Goal: Contribute content

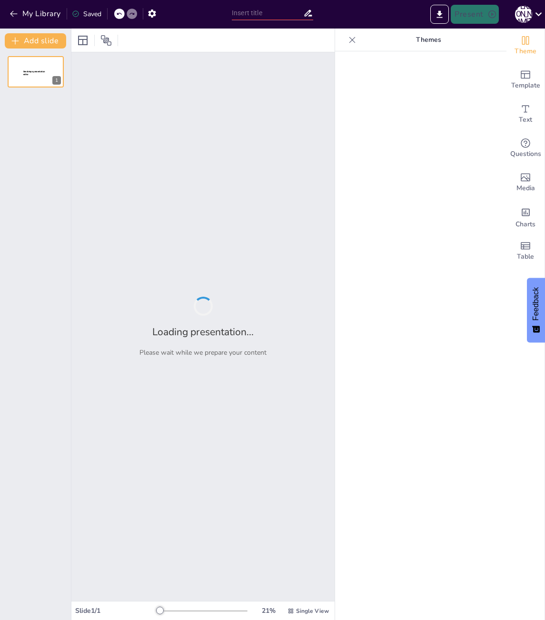
type input "Understanding FFA: A Gateway to Agricultural Leadership"
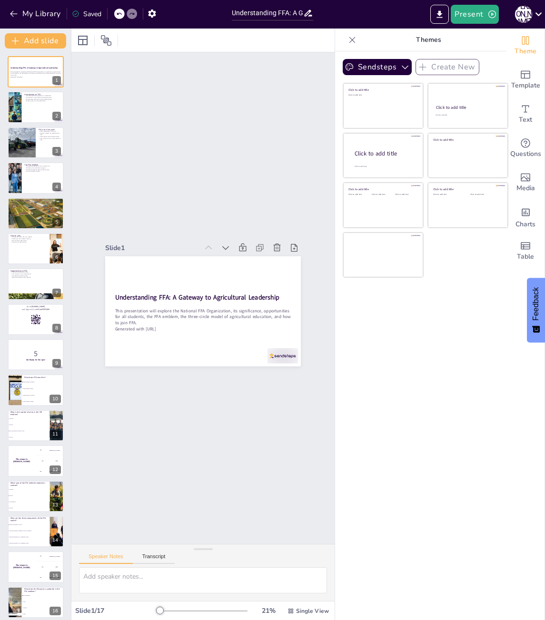
checkbox input "true"
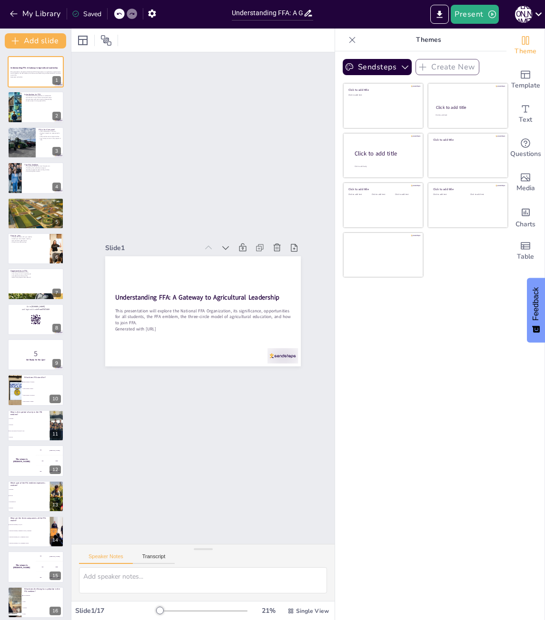
checkbox input "true"
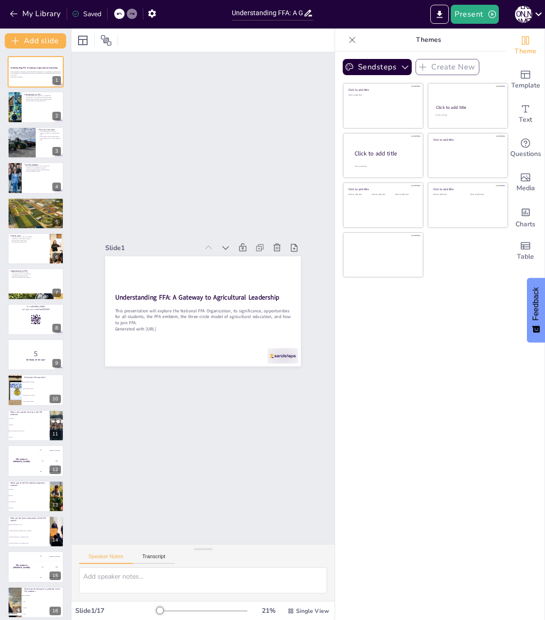
checkbox input "true"
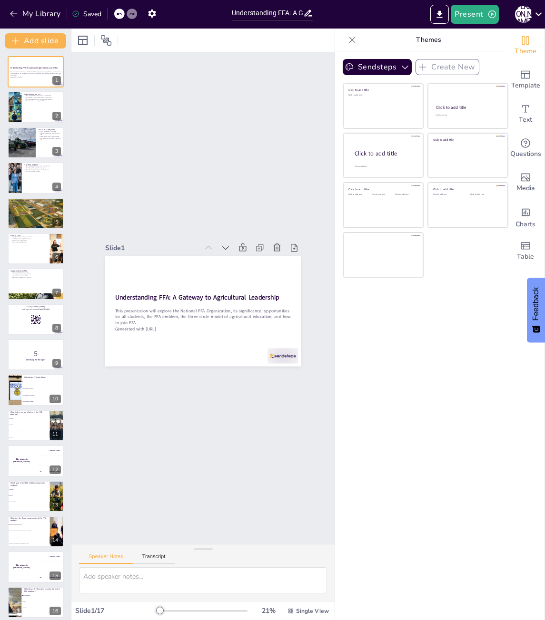
checkbox input "true"
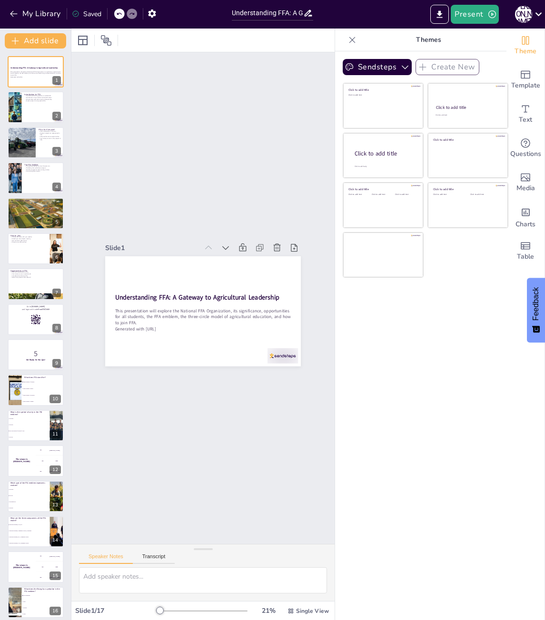
checkbox input "true"
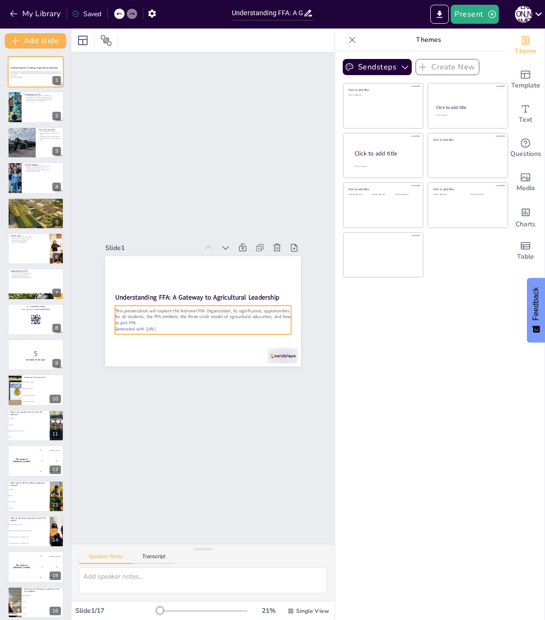
checkbox input "true"
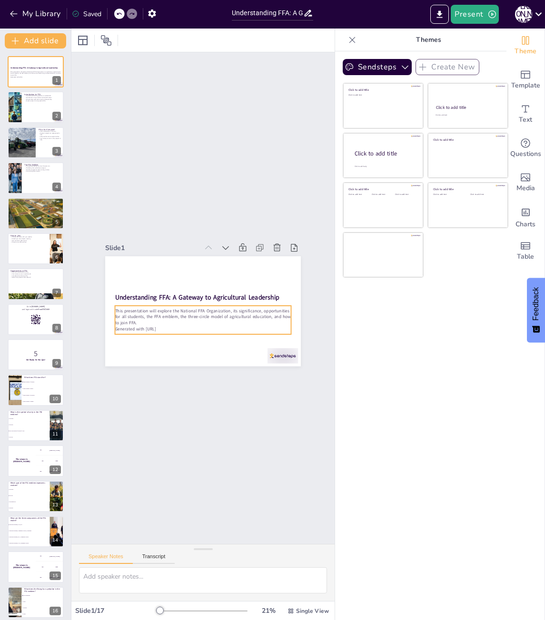
checkbox input "true"
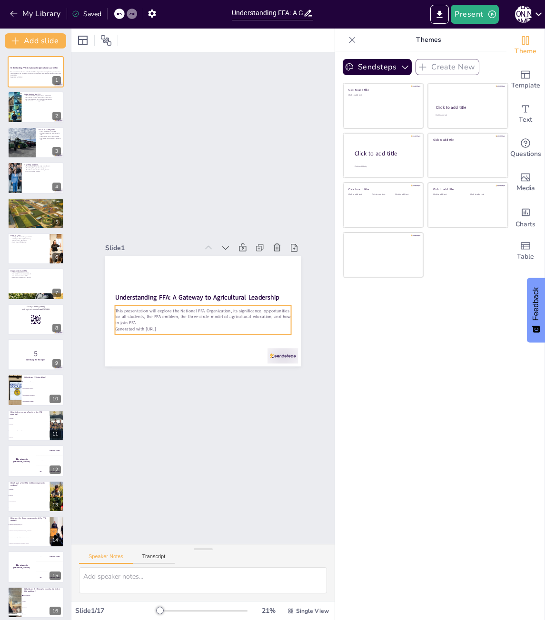
checkbox input "true"
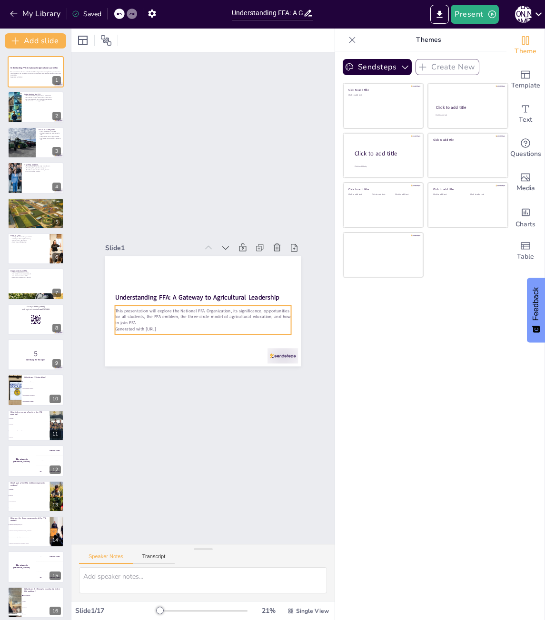
checkbox input "true"
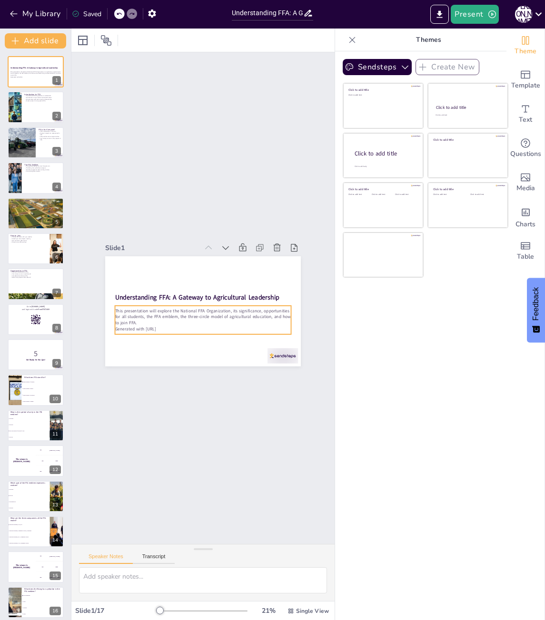
checkbox input "true"
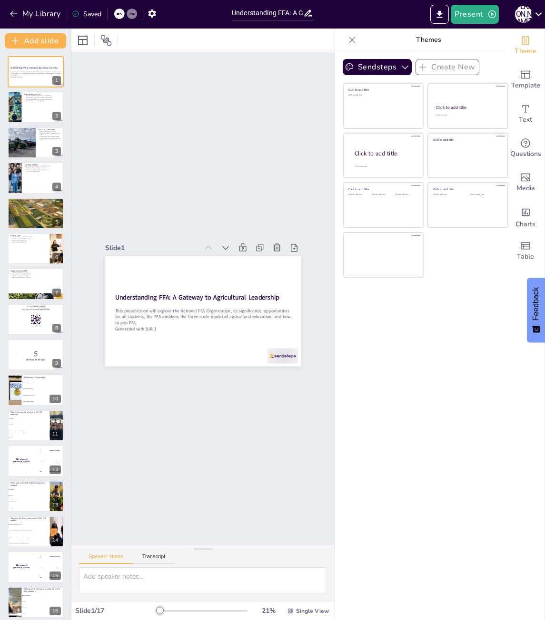
checkbox input "true"
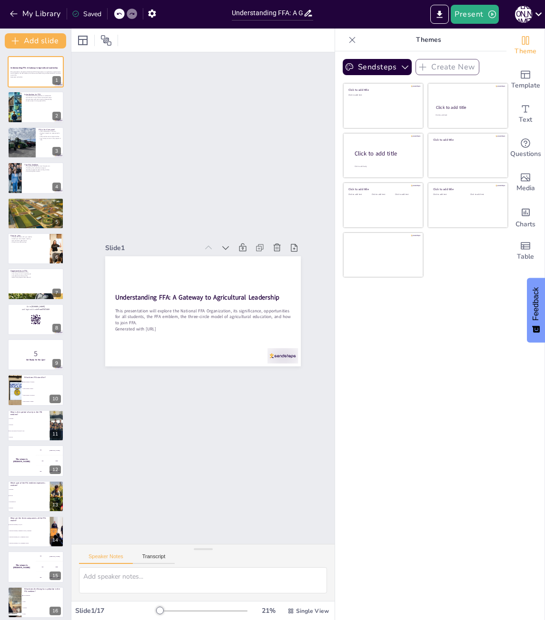
checkbox input "true"
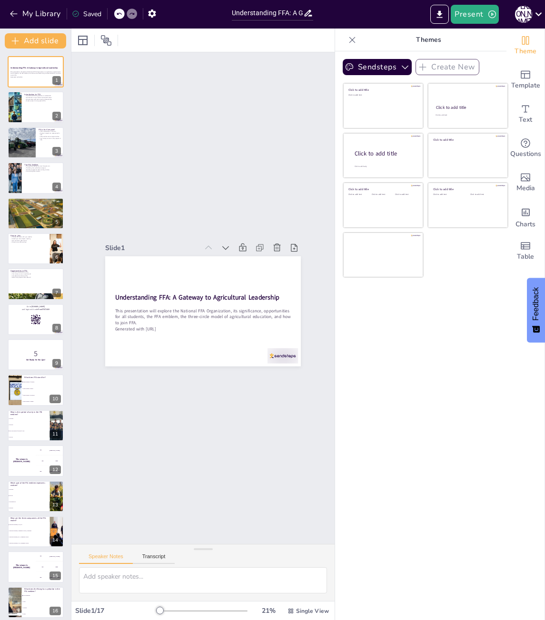
checkbox input "true"
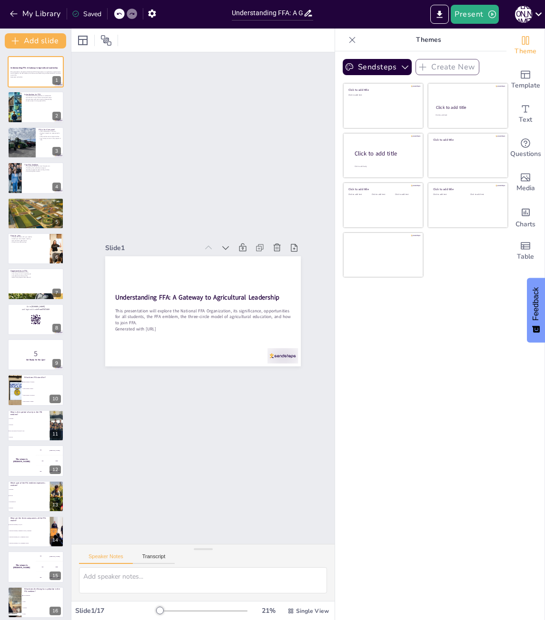
checkbox input "true"
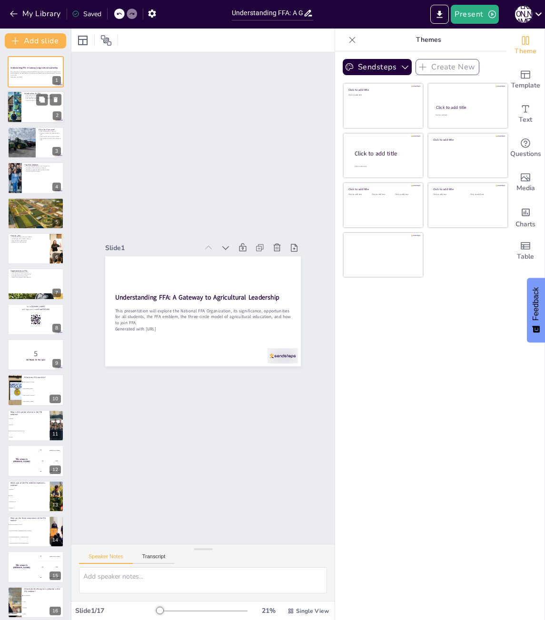
checkbox input "true"
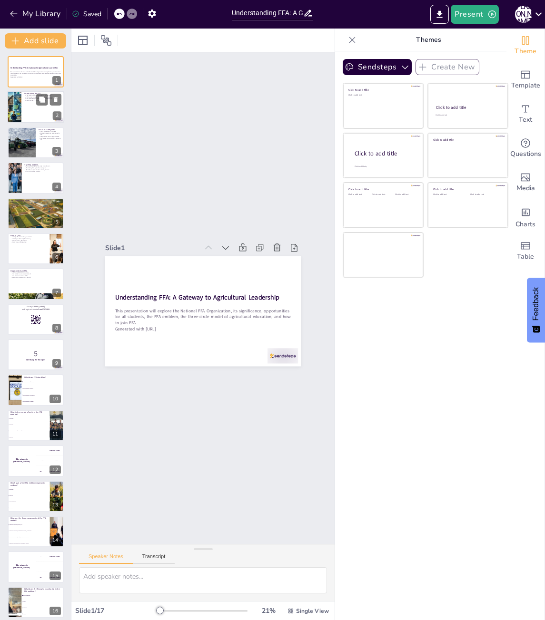
checkbox input "true"
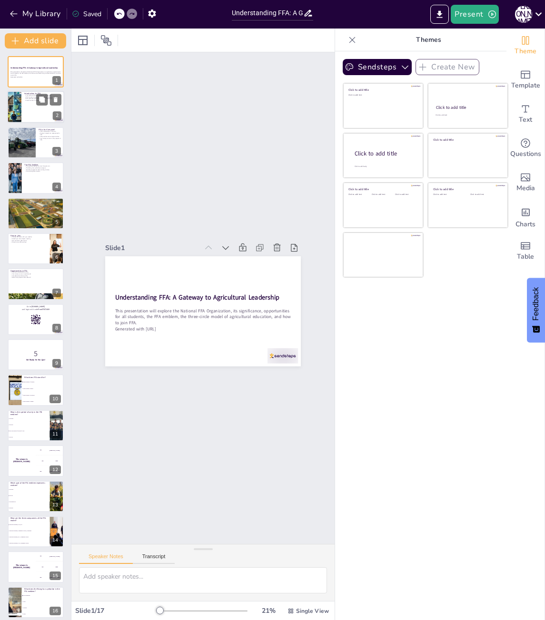
click at [24, 110] on div at bounding box center [35, 107] width 57 height 32
checkbox input "true"
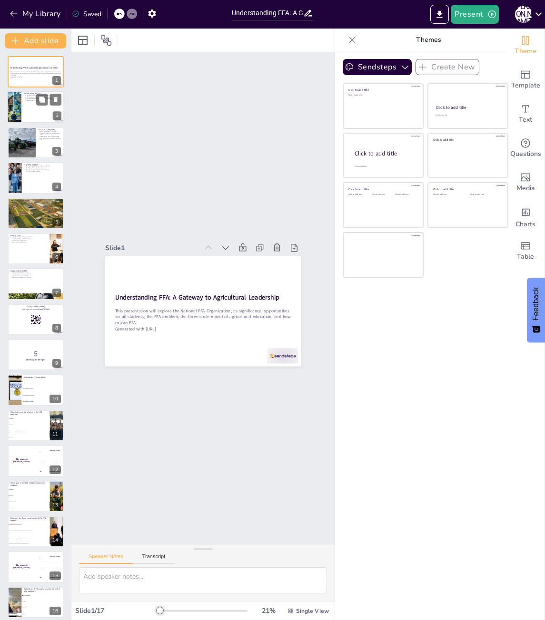
checkbox input "true"
type textarea "The National FFA Organization is unique in that it is primarily driven by stude…"
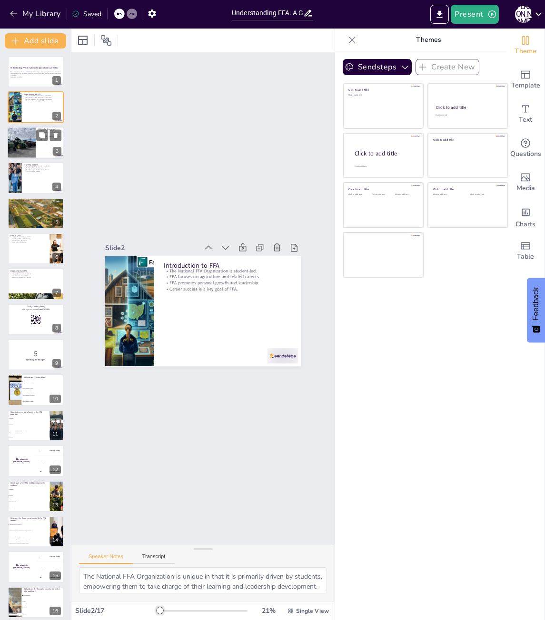
checkbox input "true"
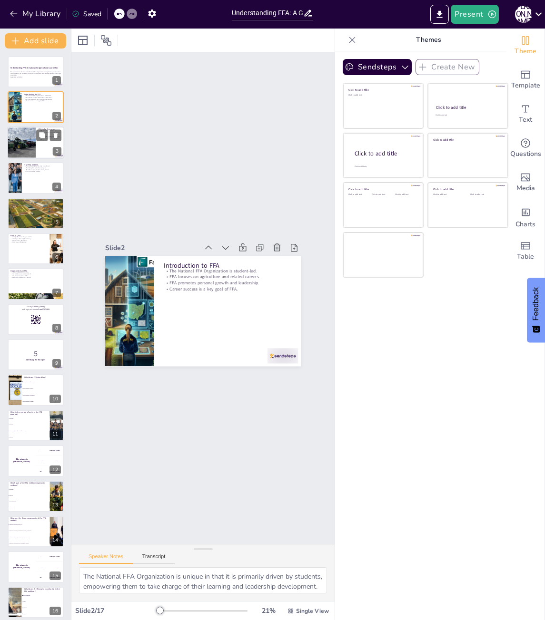
checkbox input "true"
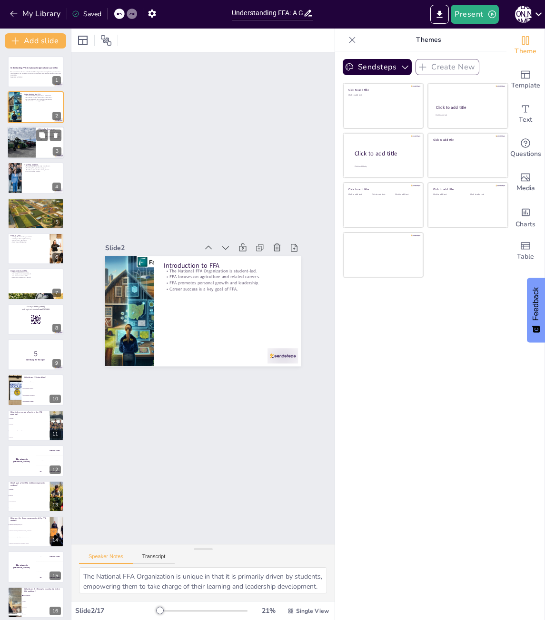
click at [23, 145] on div at bounding box center [21, 143] width 43 height 32
checkbox input "true"
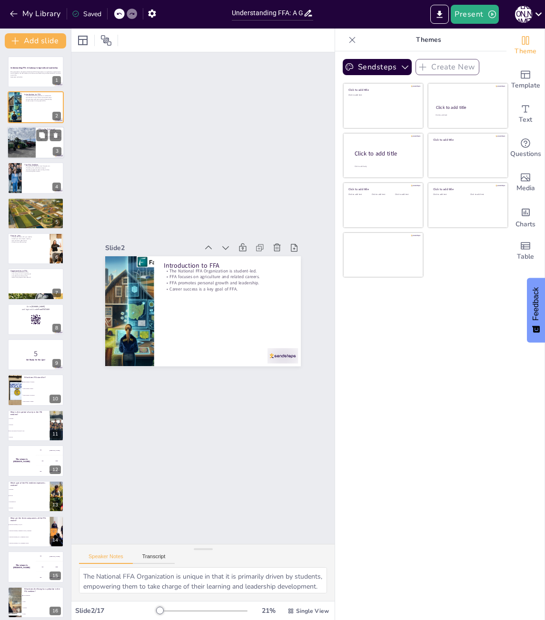
checkbox input "true"
type textarea "FFA welcomes students from all backgrounds, emphasizing that agricultural inter…"
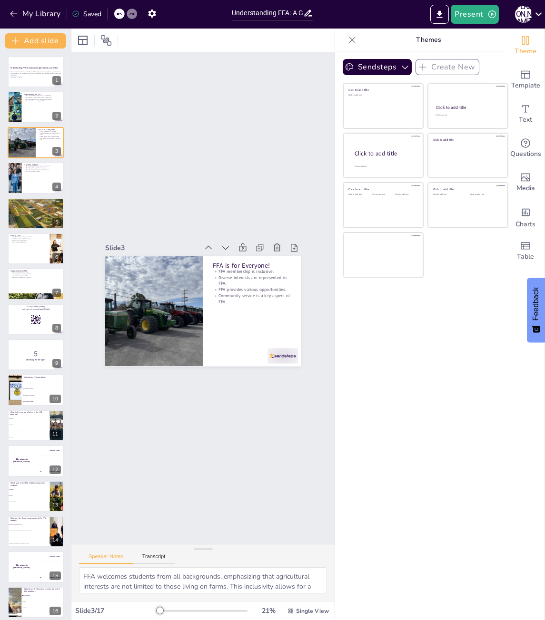
checkbox input "true"
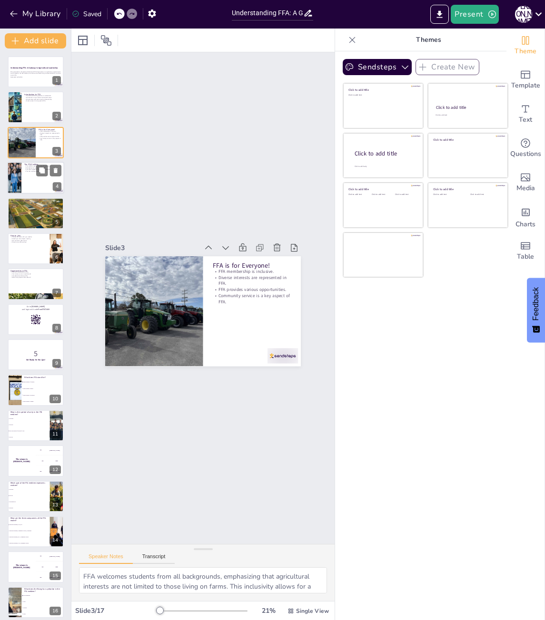
checkbox input "true"
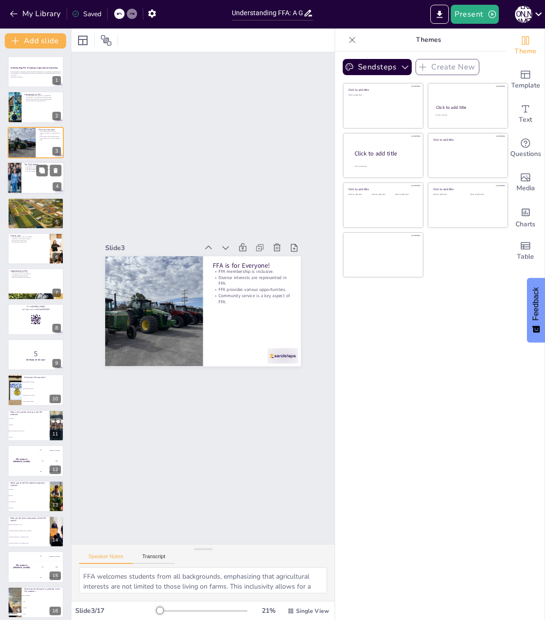
click at [22, 167] on div at bounding box center [35, 178] width 57 height 32
checkbox input "true"
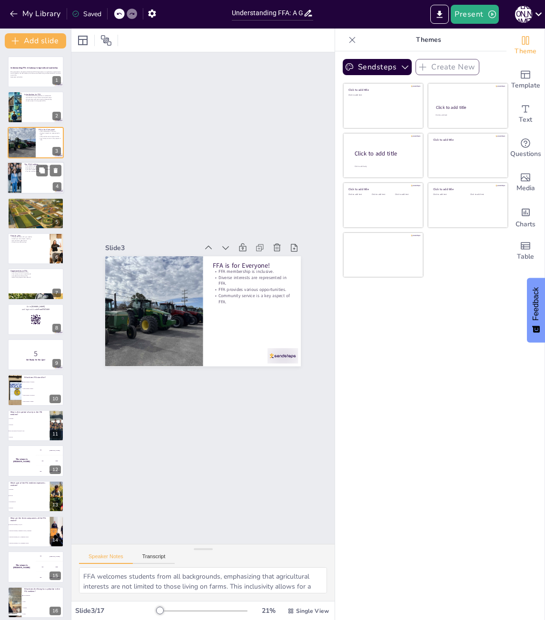
checkbox input "true"
type textarea "The cross-section of the ear of corn symbolizes unity, highlighting the importa…"
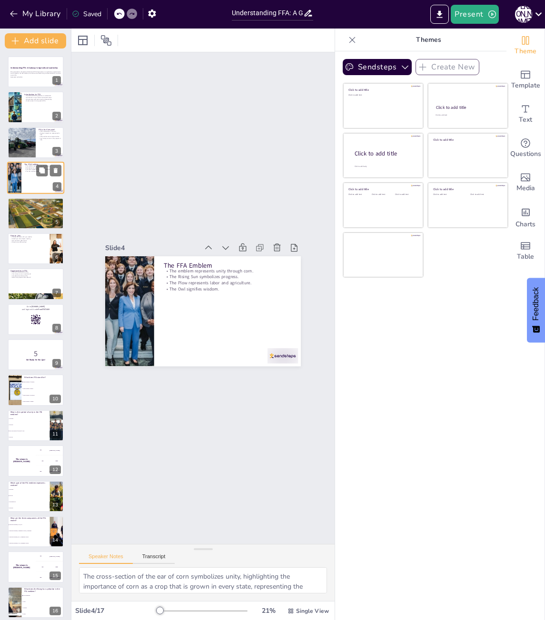
checkbox input "true"
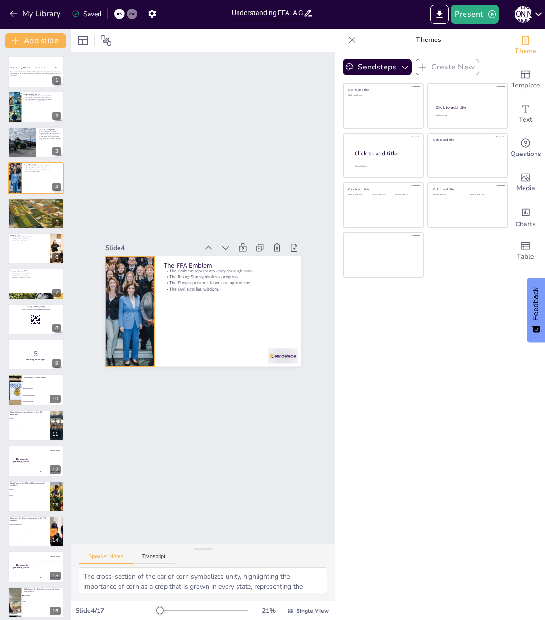
checkbox input "true"
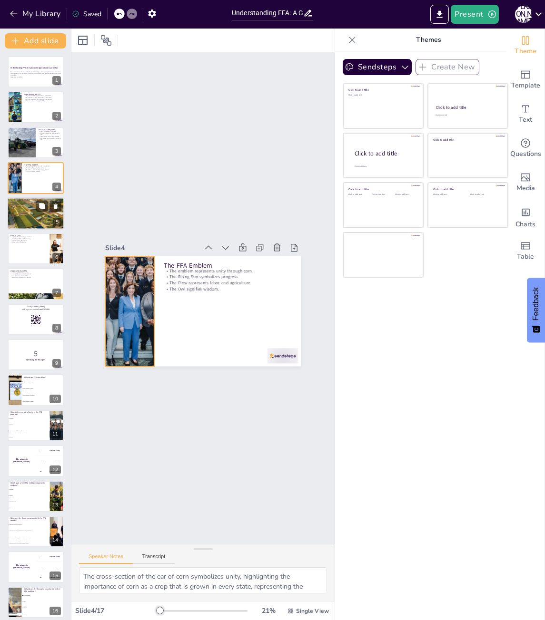
checkbox input "true"
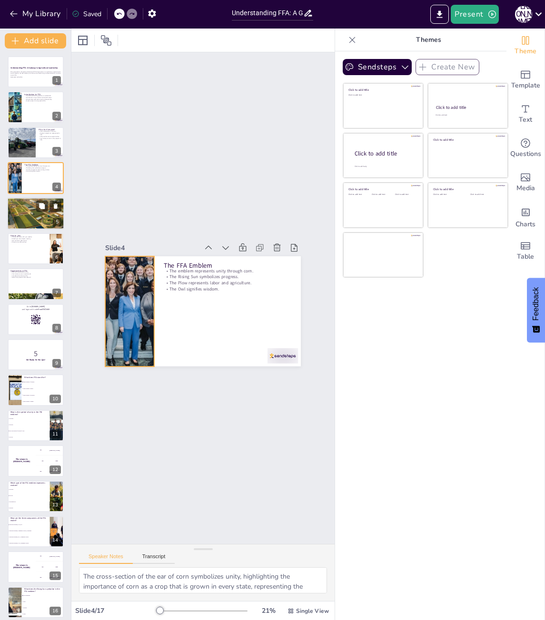
checkbox input "true"
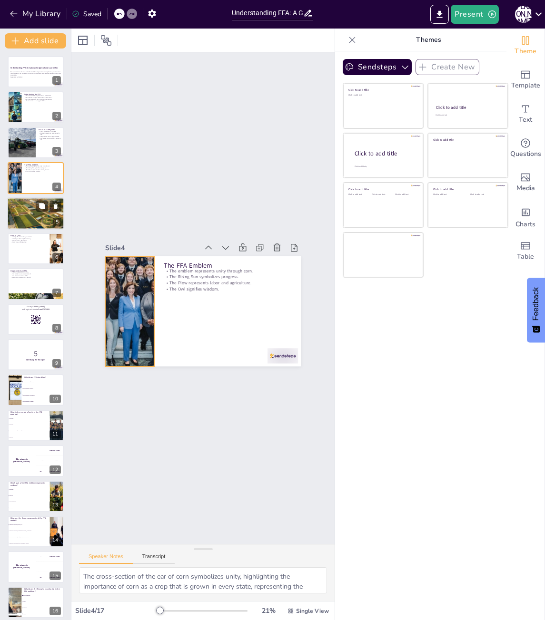
checkbox input "true"
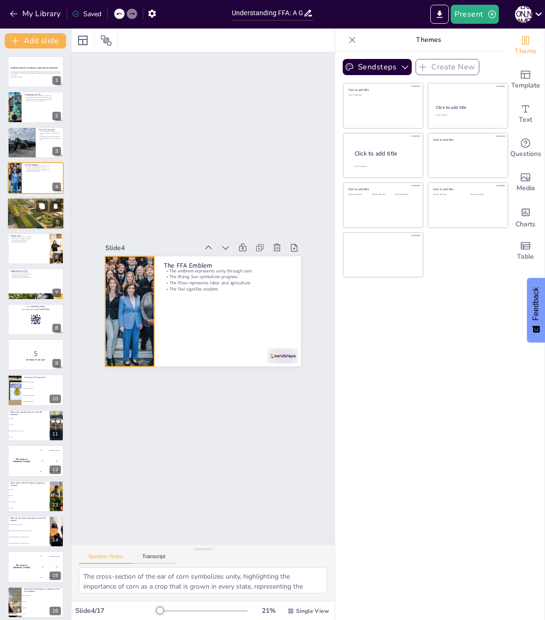
checkbox input "true"
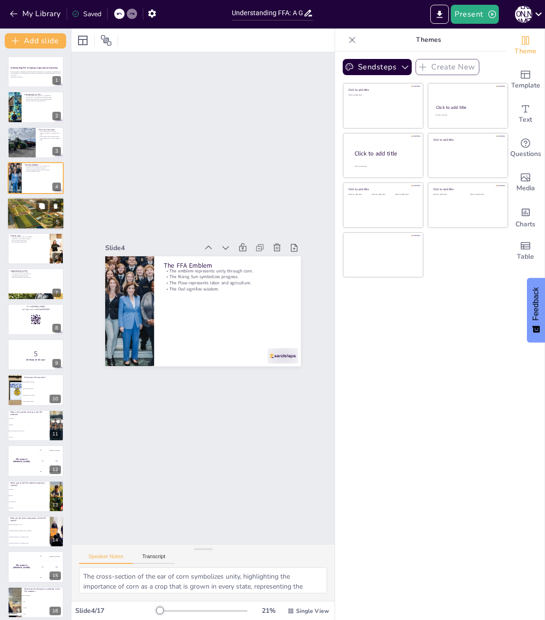
checkbox input "true"
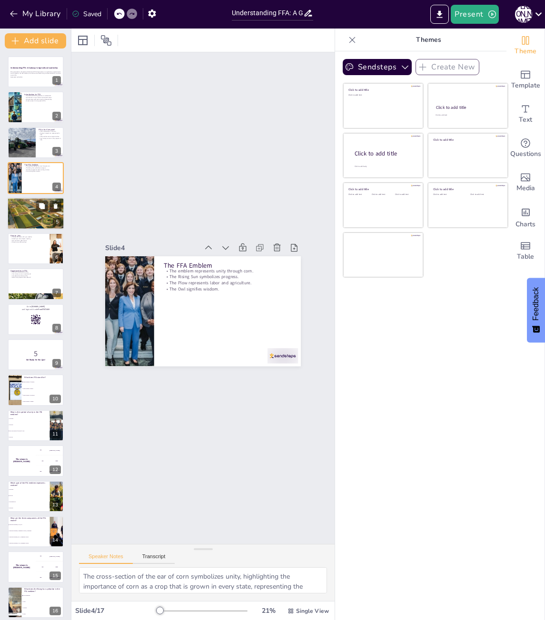
checkbox input "true"
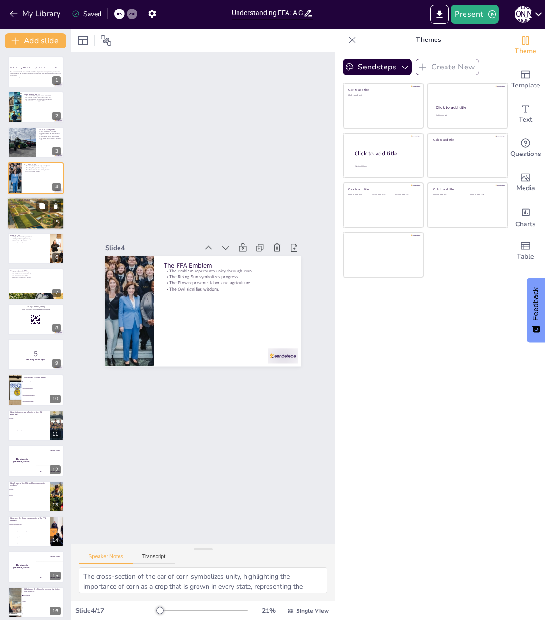
checkbox input "true"
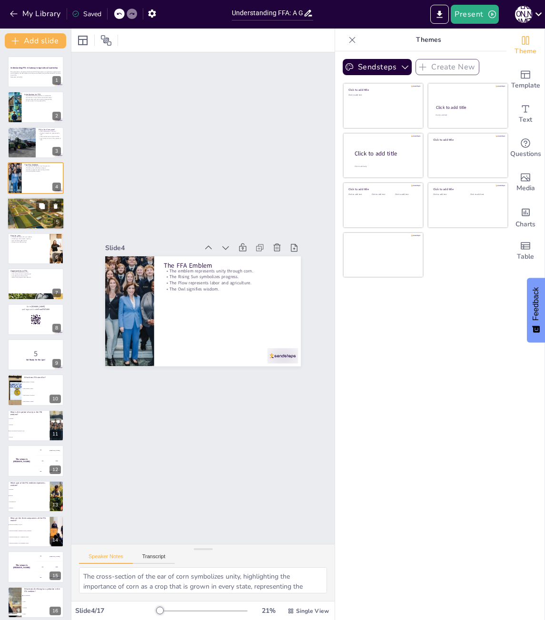
click at [24, 210] on div at bounding box center [35, 213] width 57 height 57
checkbox input "true"
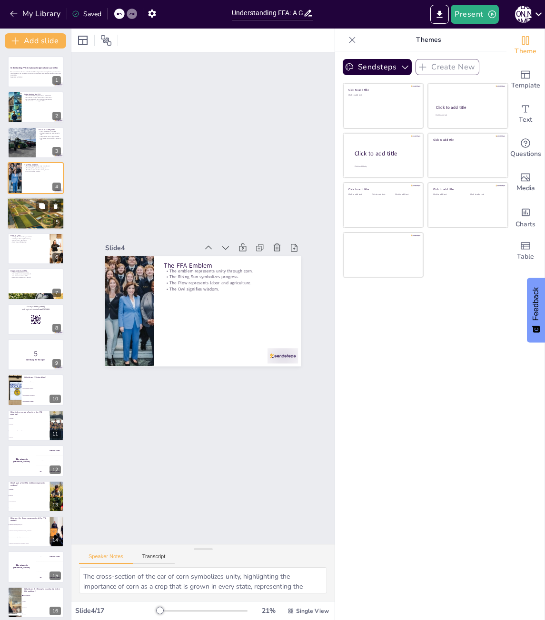
checkbox input "true"
type textarea "Classroom Instruction is the foundational component of the FFA model, where stu…"
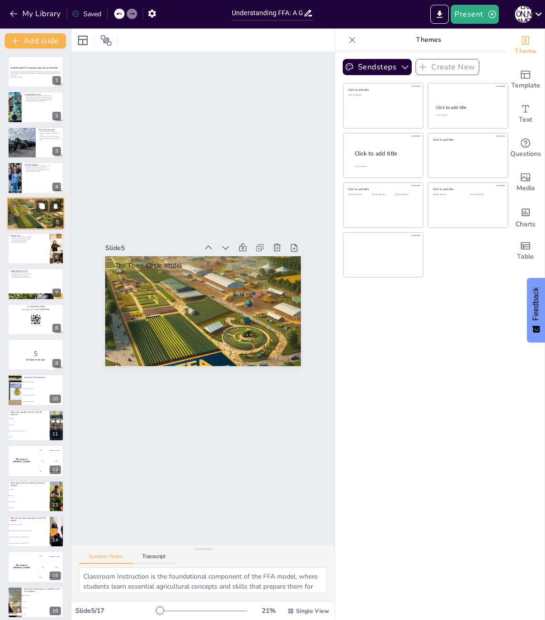
checkbox input "true"
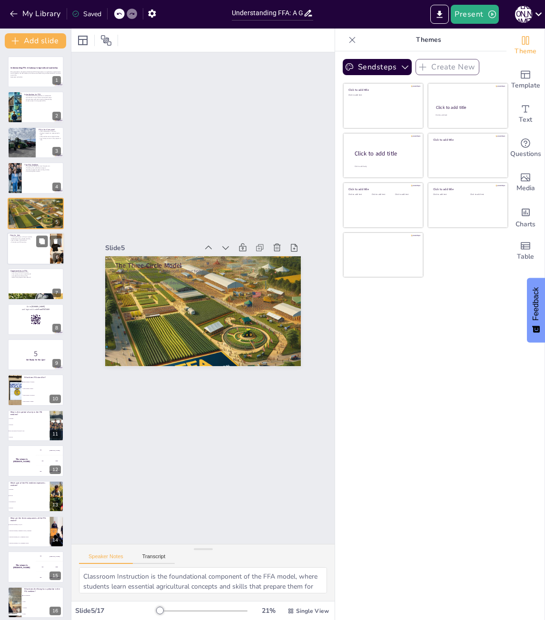
checkbox input "true"
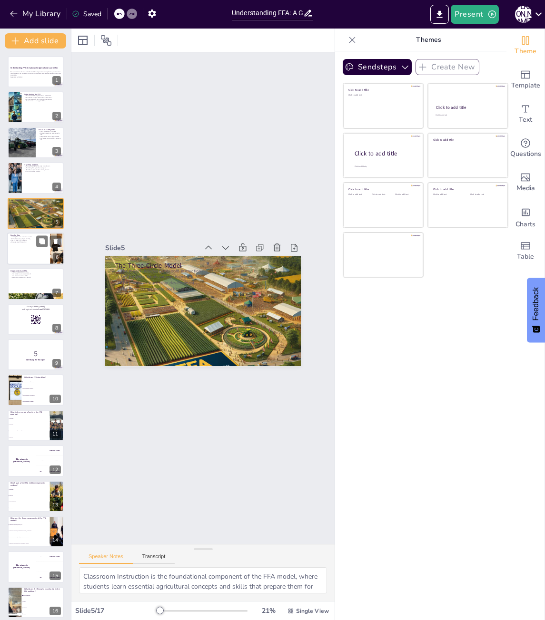
checkbox input "true"
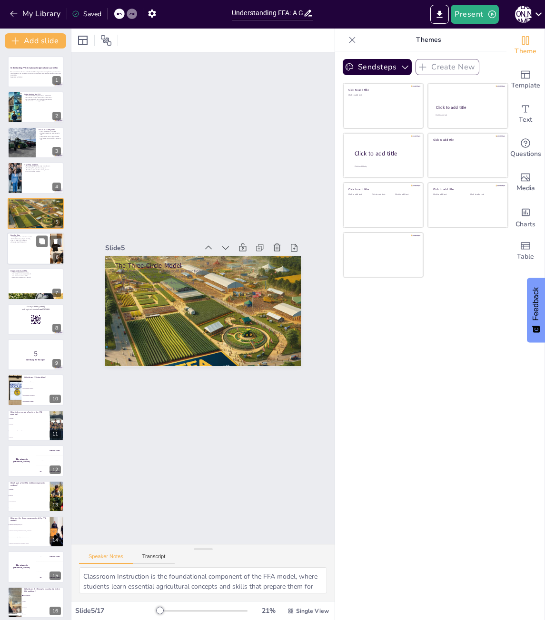
checkbox input "true"
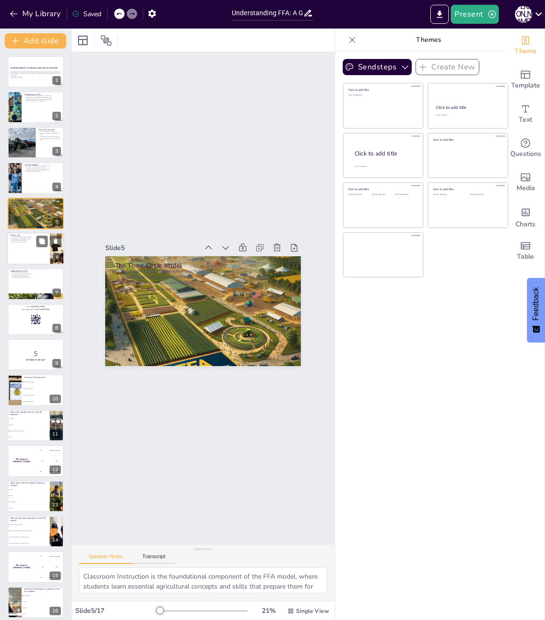
checkbox input "true"
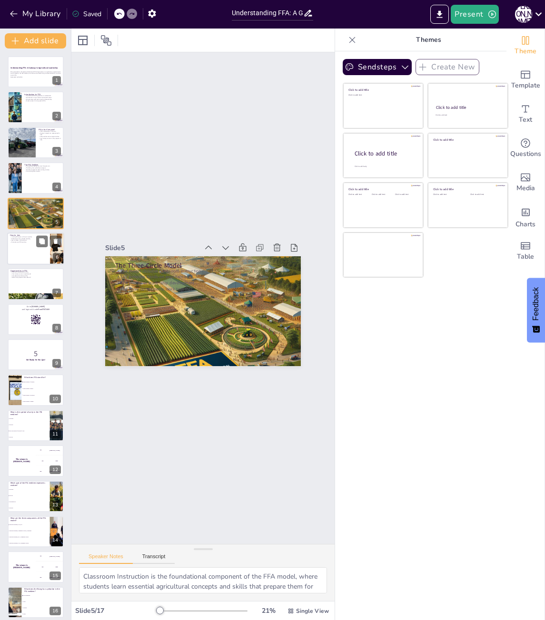
checkbox input "true"
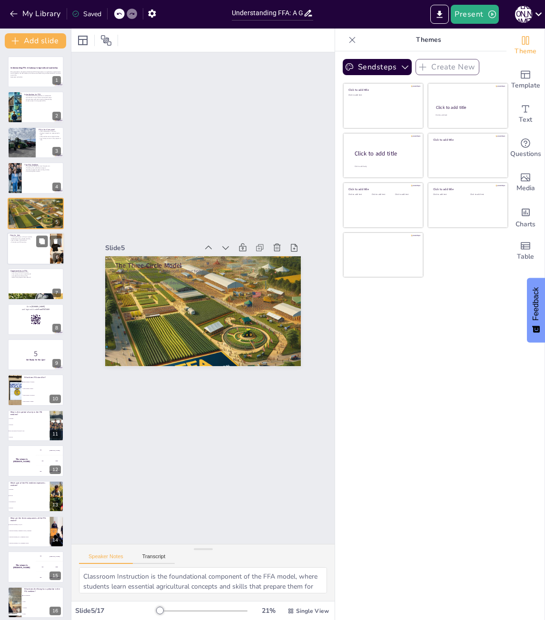
click at [24, 249] on div at bounding box center [35, 249] width 57 height 32
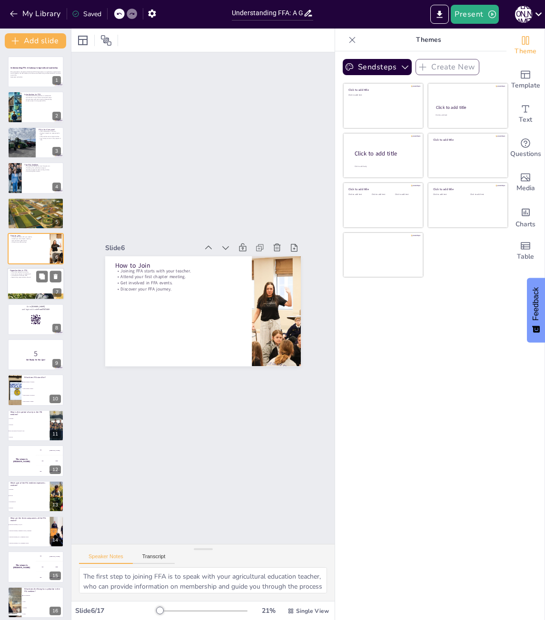
click at [27, 284] on div at bounding box center [35, 284] width 57 height 32
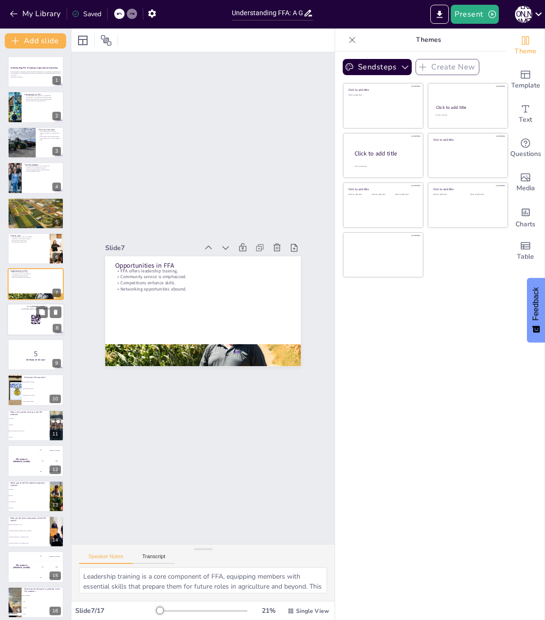
click at [31, 333] on div at bounding box center [35, 319] width 57 height 32
